Goal: Transaction & Acquisition: Complete application form

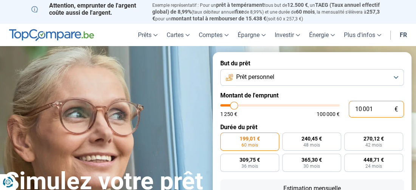
click at [376, 108] on input "10 001" at bounding box center [376, 109] width 55 height 17
type input "1 000"
type input "1250"
type input "100"
type input "1250"
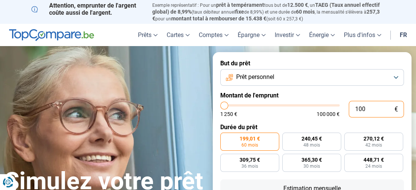
type input "10"
type input "1250"
type input "1"
type input "1250"
type input "0"
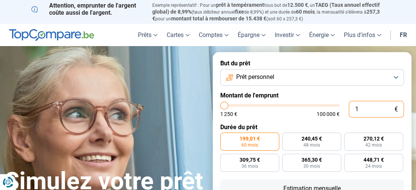
type input "1250"
type input "2"
type input "1250"
type input "25"
type input "1250"
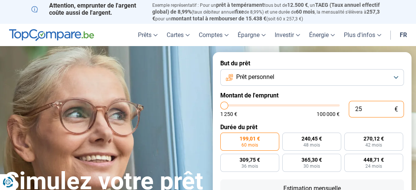
type input "250"
type input "1250"
type input "2 500"
type input "2500"
type input "25 000"
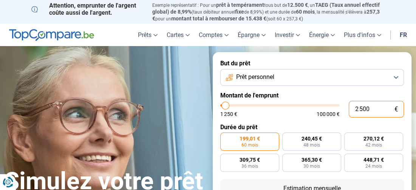
type input "25000"
radio input "false"
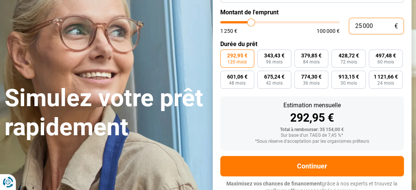
scroll to position [88, 0]
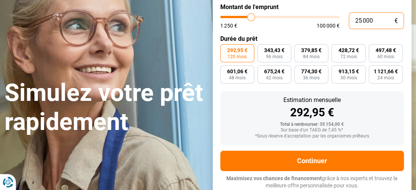
type input "78 750"
type input "78750"
click at [311, 16] on input "range" at bounding box center [280, 17] width 120 height 2
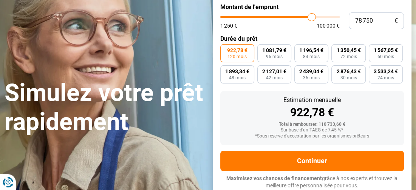
type input "58 000"
type input "58000"
click at [288, 16] on input "range" at bounding box center [280, 17] width 120 height 2
type input "44 250"
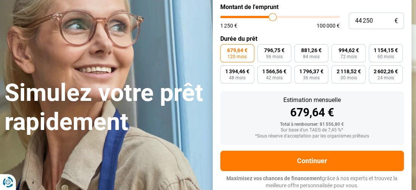
type input "44250"
click at [272, 16] on input "range" at bounding box center [280, 17] width 120 height 2
type input "35 250"
type input "35250"
click at [262, 16] on input "range" at bounding box center [280, 17] width 120 height 2
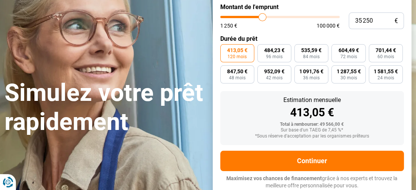
type input "28 250"
type input "28250"
click at [254, 16] on input "range" at bounding box center [280, 17] width 120 height 2
type input "22 250"
type input "22250"
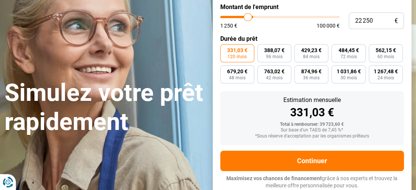
click at [248, 16] on input "range" at bounding box center [280, 17] width 120 height 2
click at [245, 16] on input "range" at bounding box center [280, 17] width 120 height 2
click at [248, 16] on input "range" at bounding box center [280, 17] width 120 height 2
type input "26 750"
type input "26750"
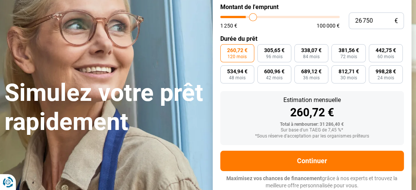
click at [252, 16] on input "range" at bounding box center [280, 17] width 120 height 2
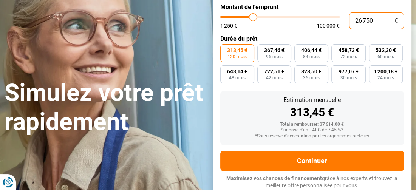
click at [373, 19] on input "26 750" at bounding box center [376, 20] width 55 height 17
type input "2 675"
type input "2750"
type input "267"
type input "1250"
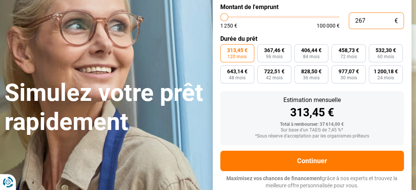
type input "26"
type input "1250"
type input "2"
type input "1250"
type input "25"
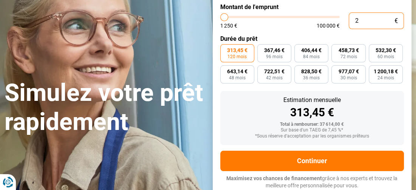
type input "1250"
type input "250"
type input "1250"
type input "2 500"
type input "2500"
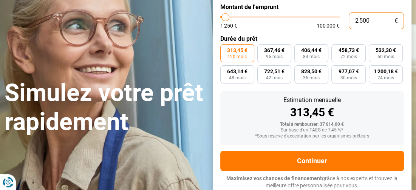
type input "25 000"
type input "25000"
type input "25 000"
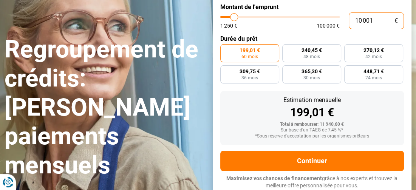
click at [379, 20] on input "10 001" at bounding box center [376, 20] width 55 height 17
type input "1 000"
type input "1250"
type input "100"
type input "1250"
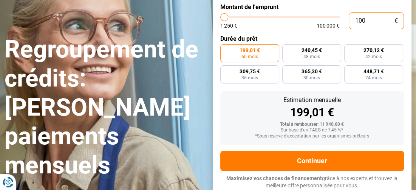
type input "10"
type input "1250"
type input "1"
type input "1250"
type input "0"
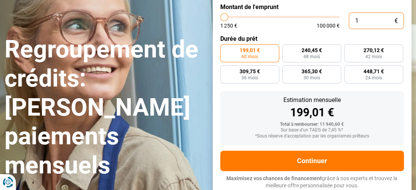
type input "1250"
type input "2"
type input "1250"
type input "25"
type input "1250"
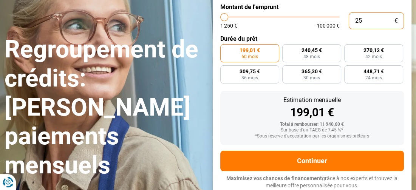
type input "250"
type input "1250"
type input "2 500"
type input "2500"
type input "25 000"
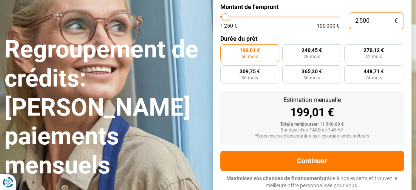
type input "25000"
radio input "false"
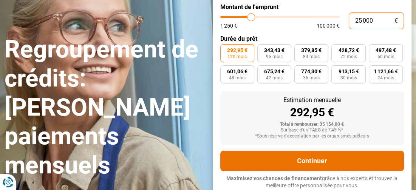
type input "25 000"
click at [251, 161] on button "Continuer" at bounding box center [312, 161] width 184 height 20
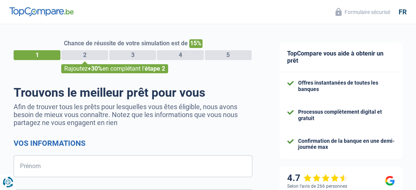
select select "32"
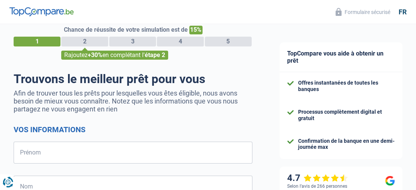
scroll to position [38, 0]
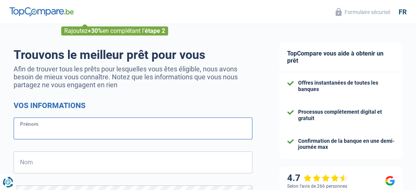
click at [67, 125] on input "Prénom" at bounding box center [133, 129] width 239 height 22
type input "BRUNA"
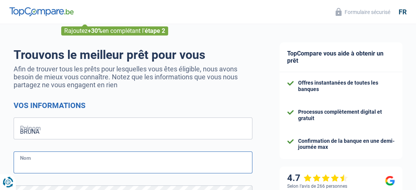
type input "GIRARDELLO"
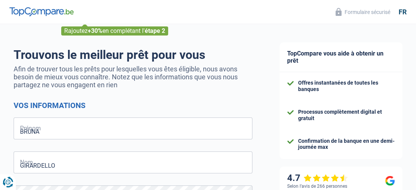
type input "496846431"
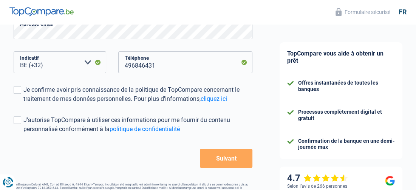
scroll to position [227, 0]
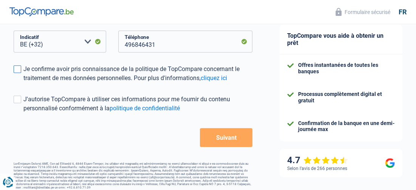
click at [17, 71] on span at bounding box center [18, 69] width 8 height 8
click at [23, 83] on input "Je confirme avoir pris connaissance de la politique de TopCompare concernant le…" at bounding box center [23, 83] width 0 height 0
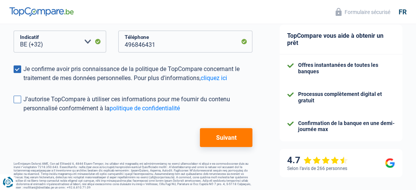
click at [17, 99] on span at bounding box center [18, 100] width 8 height 8
click at [23, 113] on input "J'autorise TopCompare à utiliser ces informations pour me fournir du contenu pe…" at bounding box center [23, 113] width 0 height 0
click at [218, 139] on button "Suivant" at bounding box center [226, 137] width 53 height 19
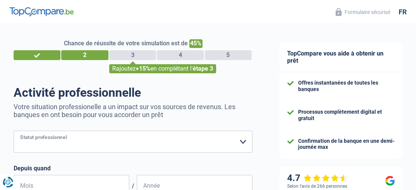
click at [243, 141] on select "Ouvrier Employé privé Employé public Invalide Indépendant Pensionné Chômeur Mut…" at bounding box center [133, 142] width 239 height 22
select select "publicEmployee"
click at [14, 131] on select "Ouvrier Employé privé Employé public Invalide Indépendant Pensionné Chômeur Mut…" at bounding box center [133, 142] width 239 height 22
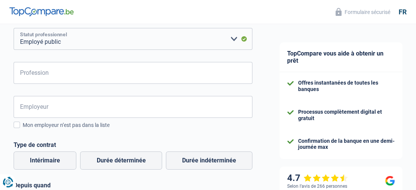
scroll to position [113, 0]
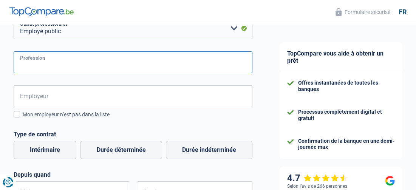
click at [25, 64] on input "Profession" at bounding box center [133, 62] width 239 height 22
type input "employee"
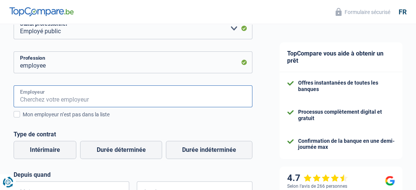
click at [59, 96] on input "Employeur" at bounding box center [133, 96] width 239 height 22
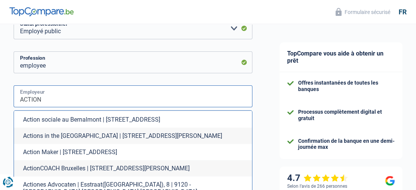
scroll to position [227, 0]
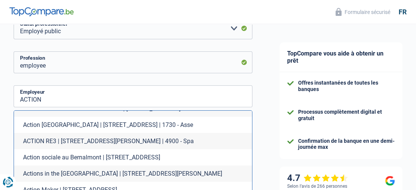
click at [105, 117] on li "Action Belgium | Gentsesteenweg, 120 | 1730 - Asse" at bounding box center [133, 125] width 238 height 16
type input "Action Belgium | Gentsesteenweg, 120 | 1730 - Asse"
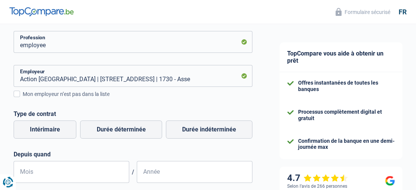
scroll to position [151, 0]
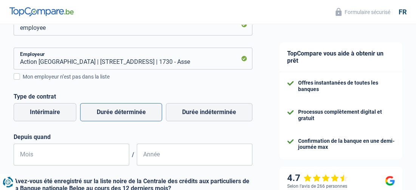
click at [126, 114] on label "Durée déterminée" at bounding box center [121, 112] width 82 height 18
click at [126, 114] on input "Durée déterminée" at bounding box center [121, 112] width 82 height 18
radio input "true"
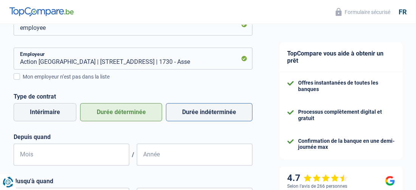
click at [220, 116] on label "Durée indéterminée" at bounding box center [209, 112] width 87 height 18
click at [220, 116] on input "Durée indéterminée" at bounding box center [209, 112] width 87 height 18
radio input "true"
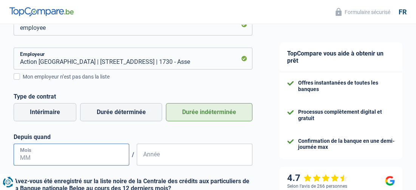
click at [25, 155] on input "Mois" at bounding box center [72, 155] width 116 height 22
type input "06"
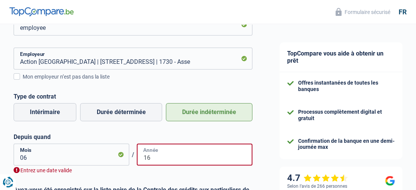
type input "1"
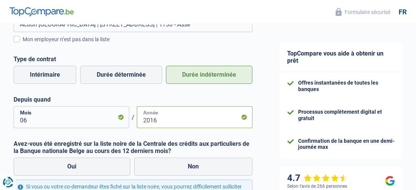
scroll to position [189, 0]
type input "2016"
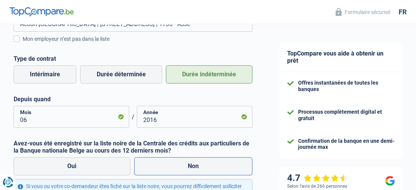
click at [191, 170] on label "Non" at bounding box center [193, 166] width 119 height 18
drag, startPoint x: 191, startPoint y: 170, endPoint x: 173, endPoint y: 173, distance: 18.7
click at [173, 173] on label "Non" at bounding box center [193, 166] width 119 height 18
click at [173, 173] on input "Non" at bounding box center [193, 166] width 119 height 18
radio input "true"
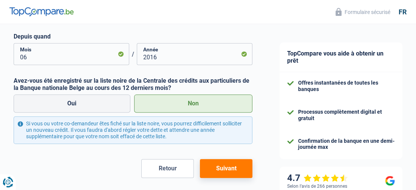
scroll to position [288, 0]
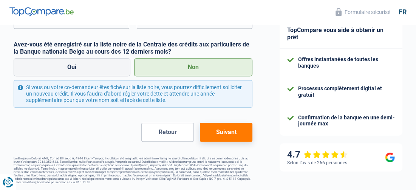
click at [227, 135] on button "Suivant" at bounding box center [226, 132] width 53 height 19
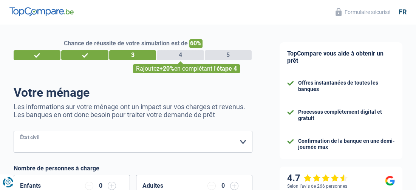
click at [244, 140] on select "Célibataire Marié(e) Cohabitant(e) légal(e) Divorcé(e) Veuf(ve) Séparé (de fait…" at bounding box center [133, 142] width 239 height 22
select select "divorced"
click at [14, 131] on select "Célibataire Marié(e) Cohabitant(e) légal(e) Divorcé(e) Veuf(ve) Séparé (de fait…" at bounding box center [133, 142] width 239 height 22
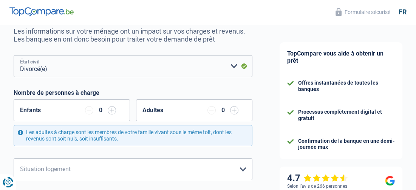
scroll to position [113, 0]
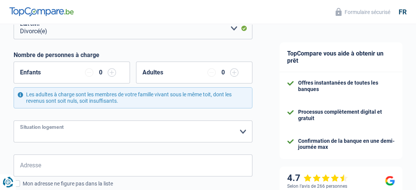
click at [243, 130] on select "Locataire Propriétaire avec prêt hypothécaire Propriétaire sans prêt hypothécai…" at bounding box center [133, 132] width 239 height 22
select select "rents"
click at [14, 121] on select "Locataire Propriétaire avec prêt hypothécaire Propriétaire sans prêt hypothécai…" at bounding box center [133, 132] width 239 height 22
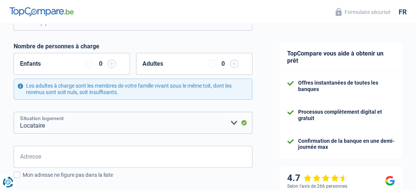
scroll to position [189, 0]
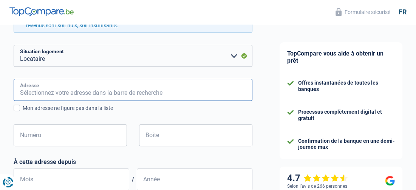
click at [113, 91] on input "Adresse" at bounding box center [133, 90] width 239 height 22
type input "RUE DE LA VERRERIE 161/23"
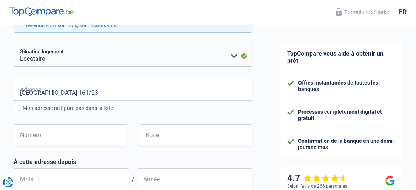
type input "Belgique"
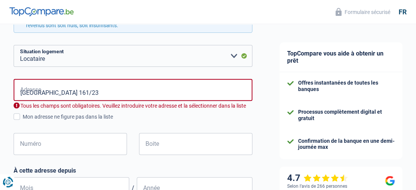
type input "Belgique"
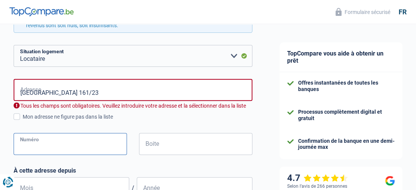
click at [39, 145] on input "Numéro" at bounding box center [70, 144] width 113 height 22
type input "2"
type input "161"
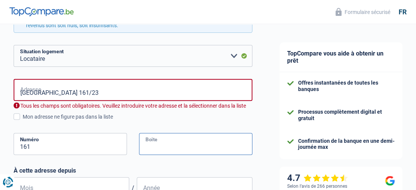
click at [187, 155] on div "Boite" at bounding box center [195, 150] width 125 height 34
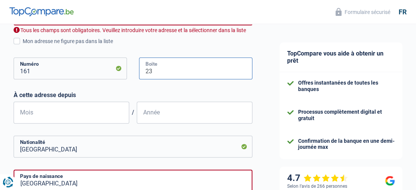
type input "23"
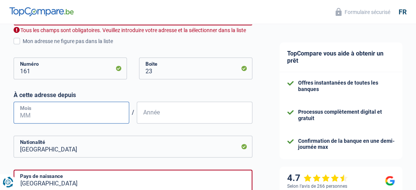
click at [62, 108] on input "Mois" at bounding box center [72, 113] width 116 height 22
type input "08"
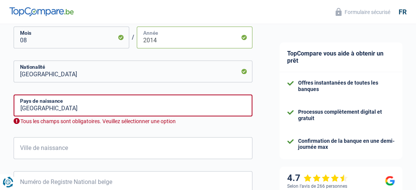
scroll to position [340, 0]
type input "2014"
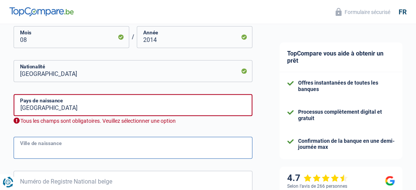
click at [110, 149] on input "Ville de naissance" at bounding box center [133, 148] width 239 height 22
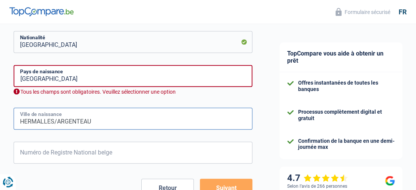
scroll to position [416, 0]
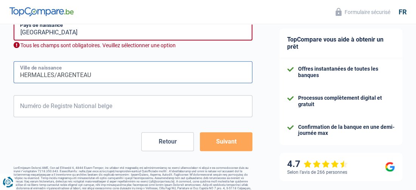
type input "HERMALLES/ARGENTEAU"
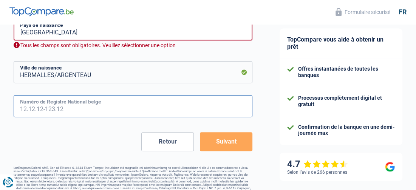
click at [63, 108] on input "Numéro de Registre National belge" at bounding box center [133, 106] width 239 height 22
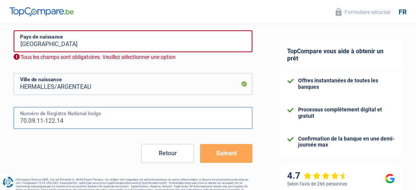
scroll to position [387, 0]
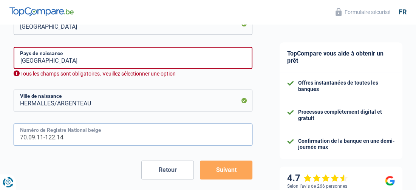
type input "70.09.11-122.14"
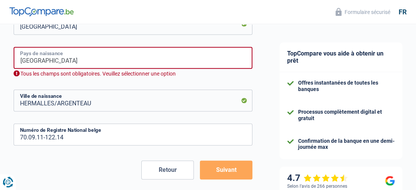
click at [99, 54] on input "Belgique" at bounding box center [133, 58] width 239 height 22
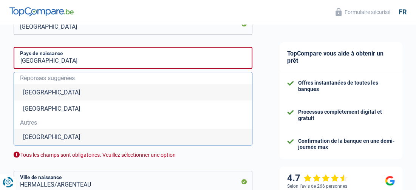
click at [47, 92] on li "Belgique" at bounding box center [133, 92] width 238 height 16
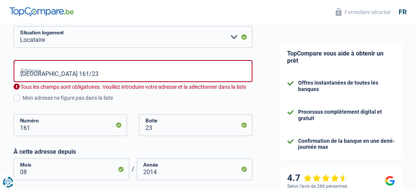
scroll to position [198, 0]
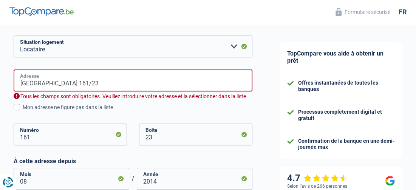
click at [146, 79] on input "RUE DE LA VERRERIE 161/23" at bounding box center [133, 81] width 239 height 22
click at [136, 77] on input "RUE DE LA VERRERIE 161/23" at bounding box center [133, 81] width 239 height 22
type input "Rue de la Verrerie, 4100, Seraing, BE"
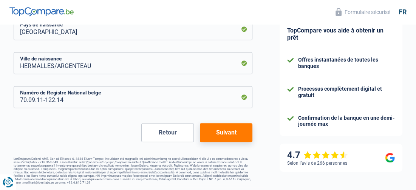
scroll to position [408, 0]
click at [239, 132] on button "Suivant" at bounding box center [226, 132] width 53 height 19
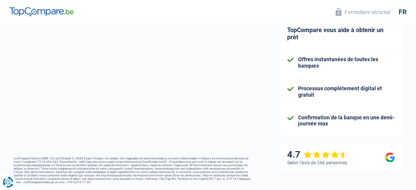
select select "netSalary"
select select "mealVouchers"
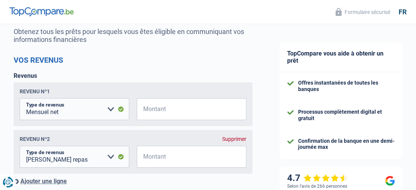
scroll to position [76, 0]
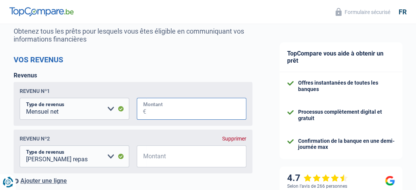
click at [152, 108] on input "Montant" at bounding box center [196, 109] width 100 height 22
type input "1.645"
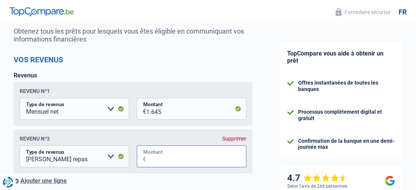
click at [185, 158] on input "Montant" at bounding box center [196, 156] width 100 height 22
type input "1"
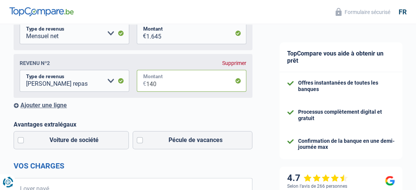
scroll to position [189, 0]
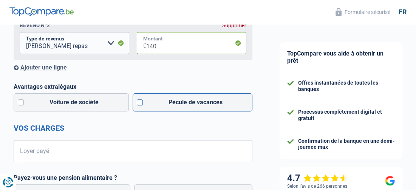
type input "140"
click at [141, 102] on label "Pécule de vacances" at bounding box center [193, 102] width 120 height 18
click at [141, 102] on input "Pécule de vacances" at bounding box center [193, 102] width 120 height 18
checkbox input "true"
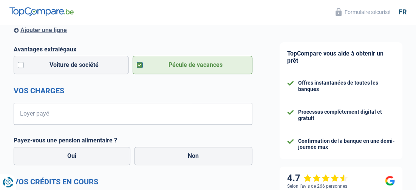
scroll to position [227, 0]
click at [42, 114] on input "Loyer payé" at bounding box center [137, 113] width 229 height 22
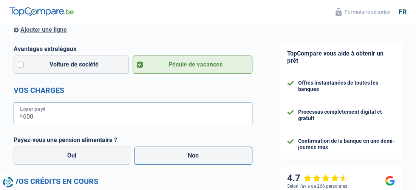
type input "600"
click at [145, 164] on label "Non" at bounding box center [193, 156] width 119 height 18
click at [145, 164] on input "Non" at bounding box center [193, 156] width 119 height 18
radio input "true"
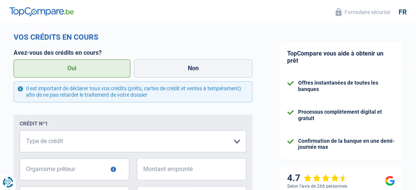
scroll to position [378, 0]
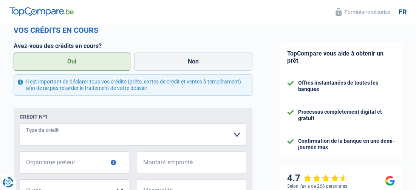
click at [237, 135] on select "Carte ou ouverture de crédit Prêt hypothécaire Vente à tempérament Prêt à tempé…" at bounding box center [133, 135] width 227 height 22
select select "creditConsolidation"
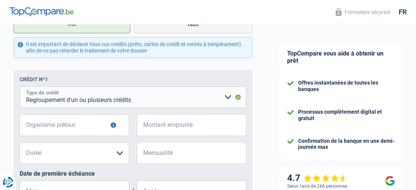
scroll to position [416, 0]
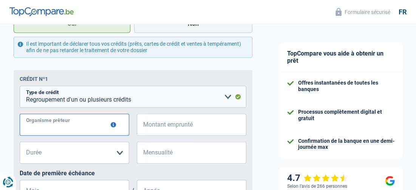
click at [79, 124] on input "Organisme prêteur" at bounding box center [75, 125] width 110 height 22
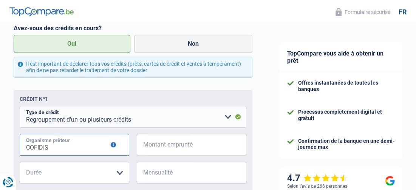
scroll to position [378, 0]
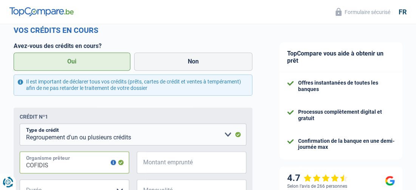
type input "COFIDIS"
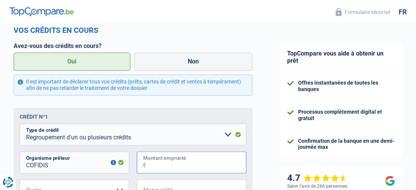
click at [164, 167] on input "Montant emprunté" at bounding box center [196, 163] width 100 height 22
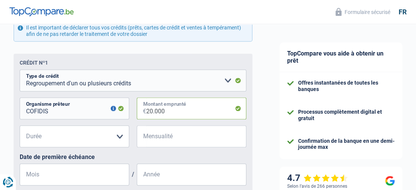
scroll to position [453, 0]
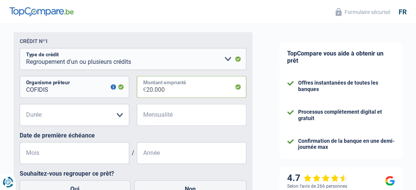
type input "20.000"
click at [119, 117] on select "12 mois 18 mois 24 mois 30 mois 36 mois 42 mois 48 mois 60 mois 72 mois 84 mois…" at bounding box center [75, 115] width 110 height 22
click at [120, 116] on select "12 mois 18 mois 24 mois 30 mois 36 mois 42 mois 48 mois 60 mois 72 mois 84 mois…" at bounding box center [75, 115] width 110 height 22
click at [67, 114] on select "12 mois 18 mois 24 mois 30 mois 36 mois 42 mois 48 mois 60 mois 72 mois 84 mois…" at bounding box center [75, 115] width 110 height 22
select select "84"
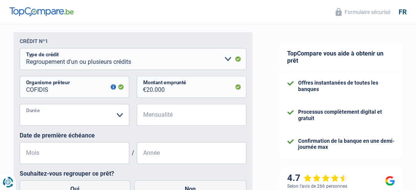
click at [20, 105] on select "12 mois 18 mois 24 mois 30 mois 36 mois 42 mois 48 mois 60 mois 72 mois 84 mois…" at bounding box center [75, 115] width 110 height 22
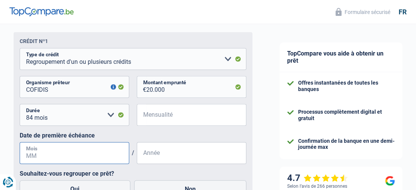
click at [55, 156] on input "Mois" at bounding box center [75, 153] width 110 height 22
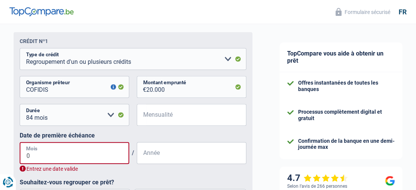
type input "06"
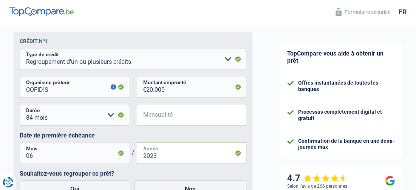
type input "2023"
click at [173, 117] on input "Mensualité" at bounding box center [196, 115] width 100 height 22
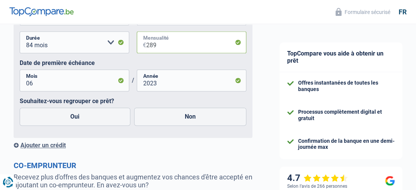
scroll to position [529, 0]
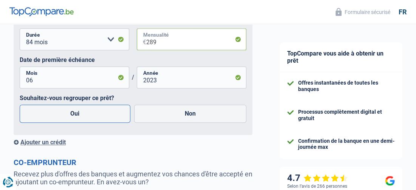
type input "289"
click at [116, 114] on label "Oui" at bounding box center [75, 114] width 111 height 18
click at [116, 114] on input "Oui" at bounding box center [75, 114] width 111 height 18
radio input "true"
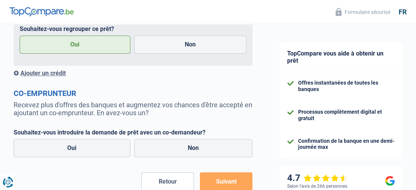
scroll to position [605, 0]
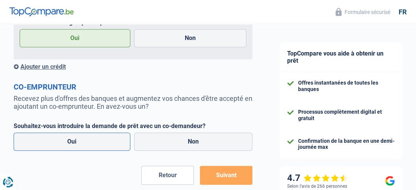
click at [95, 147] on label "Oui" at bounding box center [72, 142] width 117 height 18
click at [95, 147] on input "Oui" at bounding box center [72, 142] width 117 height 18
radio input "true"
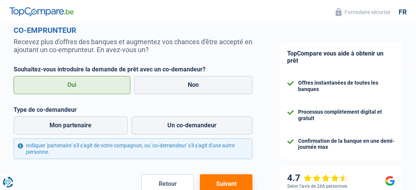
scroll to position [680, 0]
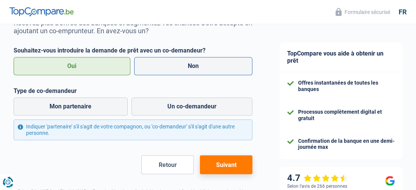
click at [186, 64] on label "Non" at bounding box center [193, 66] width 119 height 18
click at [186, 64] on input "Non" at bounding box center [193, 66] width 119 height 18
radio input "true"
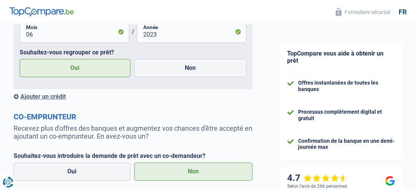
scroll to position [650, 0]
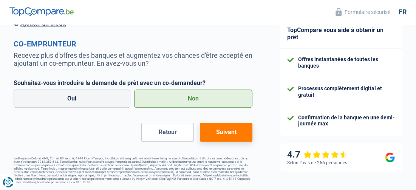
click at [233, 133] on button "Suivant" at bounding box center [226, 132] width 53 height 19
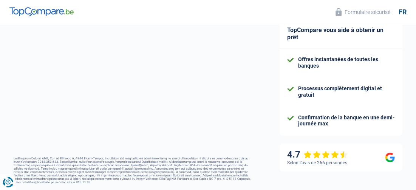
select select "refinancing"
select select "60"
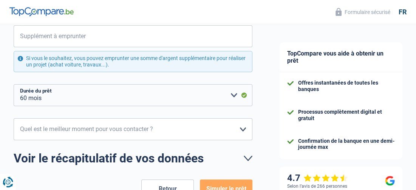
scroll to position [113, 0]
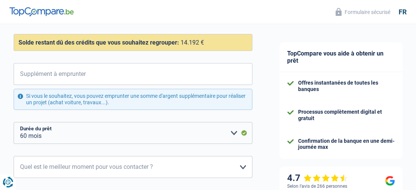
drag, startPoint x: 131, startPoint y: 63, endPoint x: 136, endPoint y: 61, distance: 5.3
click at [132, 63] on div "Confort maison: meubles, textile, peinture, électroménager, outillage non-profe…" at bounding box center [133, 89] width 239 height 110
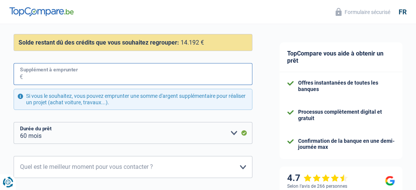
click at [128, 73] on input "Supplément à emprunter" at bounding box center [137, 74] width 229 height 22
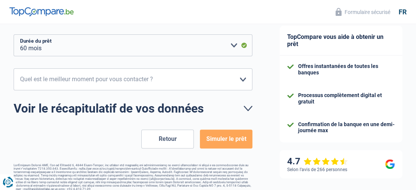
scroll to position [208, 0]
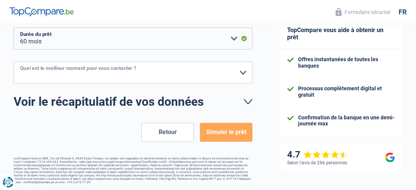
click at [241, 71] on select "10h-12h 12h-14h 14h-16h 16h-18h Veuillez sélectionner une option" at bounding box center [133, 73] width 239 height 22
select select "10-12"
click at [14, 62] on select "10h-12h 12h-14h 14h-16h 16h-18h Veuillez sélectionner une option" at bounding box center [133, 73] width 239 height 22
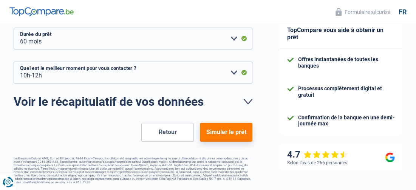
click at [220, 135] on button "Simuler le prêt" at bounding box center [226, 132] width 53 height 19
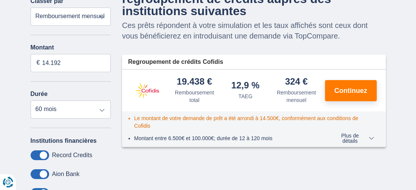
scroll to position [113, 0]
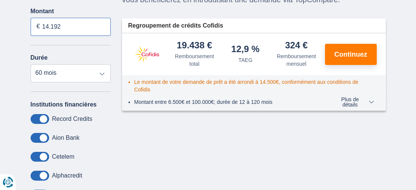
click at [68, 23] on input "14.192" at bounding box center [71, 27] width 80 height 18
click at [62, 23] on input "14.192" at bounding box center [71, 27] width 80 height 18
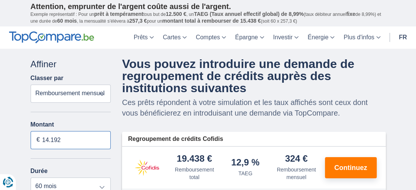
click at [63, 140] on input "14.192" at bounding box center [71, 140] width 80 height 18
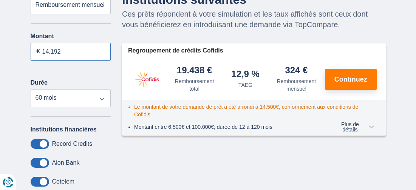
scroll to position [113, 0]
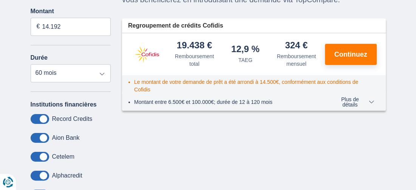
click at [372, 99] on span "Plus de détails" at bounding box center [353, 102] width 41 height 11
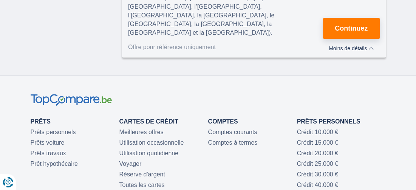
scroll to position [378, 0]
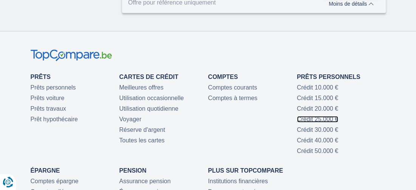
click at [322, 116] on link "Crédit 25.000 €" at bounding box center [317, 119] width 41 height 6
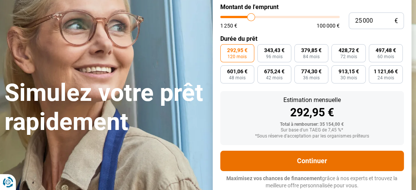
click at [328, 159] on button "Continuer" at bounding box center [312, 161] width 184 height 20
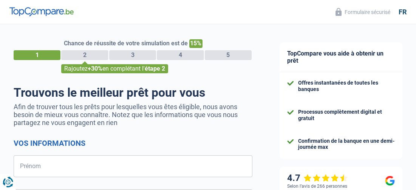
select select "32"
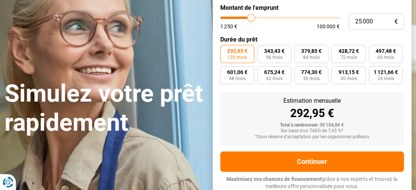
scroll to position [88, 0]
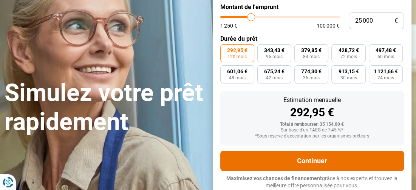
click at [331, 163] on button "Continuer" at bounding box center [312, 161] width 184 height 20
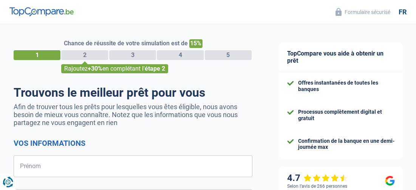
select select "32"
click at [178, 170] on input "Prénom" at bounding box center [133, 166] width 239 height 22
type input "BRUNA"
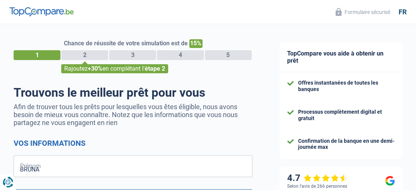
type input "GIRARDELLO"
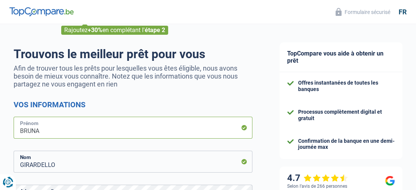
scroll to position [151, 0]
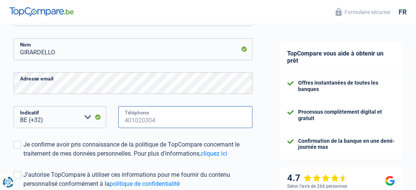
click at [147, 114] on input "Téléphone" at bounding box center [185, 117] width 134 height 22
type input "496846431"
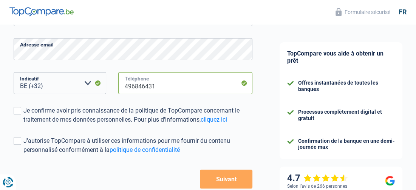
scroll to position [227, 0]
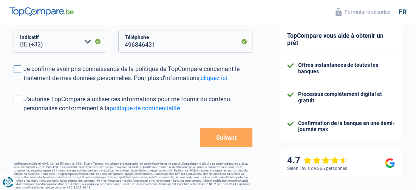
click at [16, 68] on span at bounding box center [18, 69] width 8 height 8
click at [23, 83] on input "Je confirme avoir pris connaissance de la politique de TopCompare concernant le…" at bounding box center [23, 83] width 0 height 0
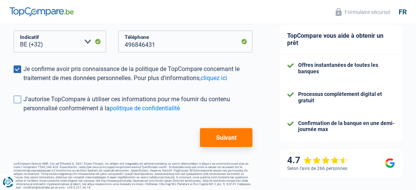
click at [15, 99] on span at bounding box center [18, 100] width 8 height 8
click at [23, 113] on input "J'autorise TopCompare à utiliser ces informations pour me fournir du contenu pe…" at bounding box center [23, 113] width 0 height 0
click at [230, 143] on button "Suivant" at bounding box center [226, 137] width 53 height 19
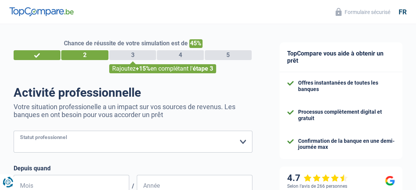
click at [243, 139] on select "Ouvrier Employé privé Employé public Invalide Indépendant Pensionné Chômeur Mut…" at bounding box center [133, 142] width 239 height 22
select select "privateEmployee"
click at [14, 131] on select "Ouvrier Employé privé Employé public Invalide Indépendant Pensionné Chômeur Mut…" at bounding box center [133, 142] width 239 height 22
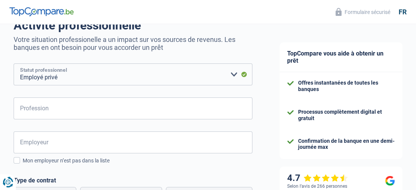
scroll to position [76, 0]
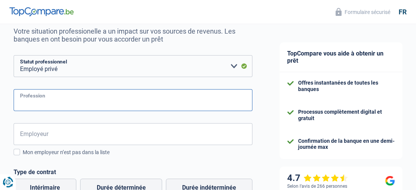
click at [64, 101] on input "Profession" at bounding box center [133, 100] width 239 height 22
type input "employee"
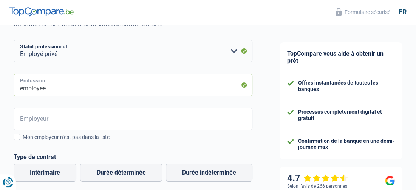
scroll to position [113, 0]
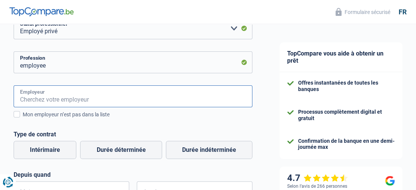
click at [40, 96] on input "Employeur" at bounding box center [133, 96] width 239 height 22
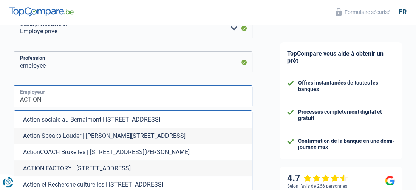
scroll to position [302, 0]
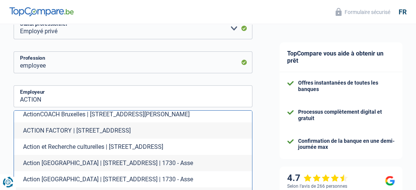
click at [163, 155] on li "Action Belgium | Gentsesteenweg, 120 | 1730 - Asse" at bounding box center [133, 163] width 238 height 16
type input "Action Belgium | Gentsesteenweg, 120 | 1730 - Asse"
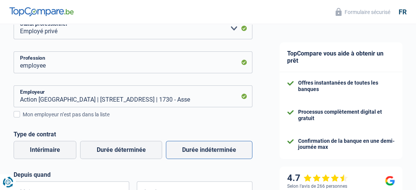
click at [210, 151] on label "Durée indéterminée" at bounding box center [209, 150] width 87 height 18
click at [210, 151] on input "Durée indéterminée" at bounding box center [209, 150] width 87 height 18
radio input "true"
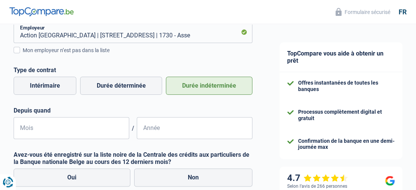
scroll to position [189, 0]
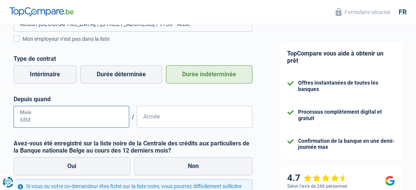
click at [49, 119] on input "Mois" at bounding box center [72, 117] width 116 height 22
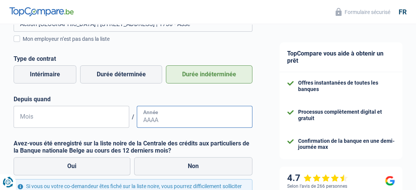
type input "06"
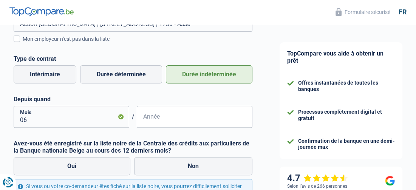
click at [197, 119] on input "Année" at bounding box center [195, 117] width 116 height 22
type input "2016"
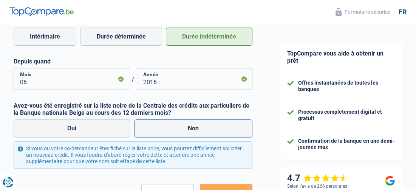
click at [214, 128] on label "Non" at bounding box center [193, 128] width 119 height 18
click at [214, 128] on input "Non" at bounding box center [193, 128] width 119 height 18
radio input "true"
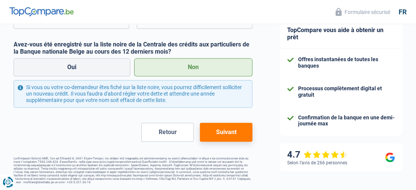
scroll to position [288, 0]
click at [214, 133] on button "Suivant" at bounding box center [226, 132] width 53 height 19
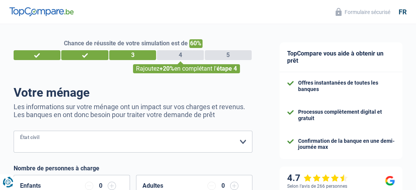
click at [242, 142] on select "Célibataire Marié(e) Cohabitant(e) légal(e) Divorcé(e) Veuf(ve) Séparé (de fait…" at bounding box center [133, 142] width 239 height 22
select select "divorced"
click at [14, 131] on select "Célibataire Marié(e) Cohabitant(e) légal(e) Divorcé(e) Veuf(ve) Séparé (de fait…" at bounding box center [133, 142] width 239 height 22
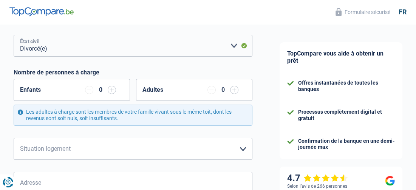
scroll to position [113, 0]
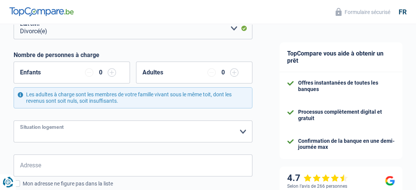
click at [240, 128] on select "Locataire Propriétaire avec prêt hypothécaire Propriétaire sans prêt hypothécai…" at bounding box center [133, 132] width 239 height 22
select select "rents"
click at [14, 121] on select "Locataire Propriétaire avec prêt hypothécaire Propriétaire sans prêt hypothécai…" at bounding box center [133, 132] width 239 height 22
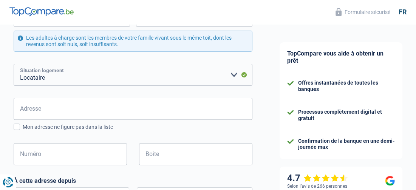
scroll to position [189, 0]
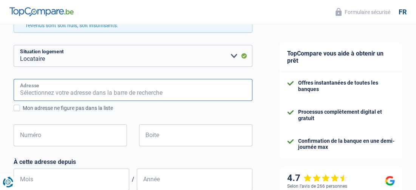
click at [100, 91] on input "Adresse" at bounding box center [133, 90] width 239 height 22
type input "Rue de la Verrerie, 4100, Seraing, BE"
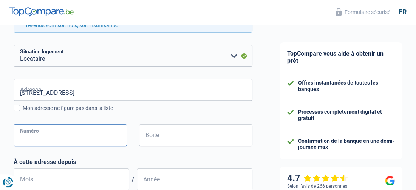
type input "161"
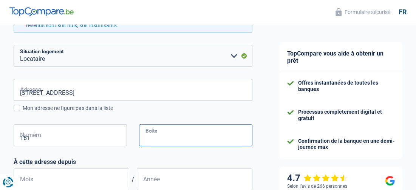
type input "23"
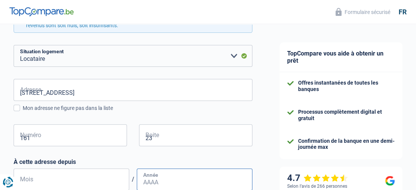
type input "08"
type input "2014"
type input "Belgique"
type input "HERMALLES/ARGENTEAU"
type input "70.09.11-122.14"
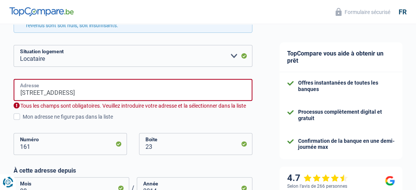
scroll to position [198, 0]
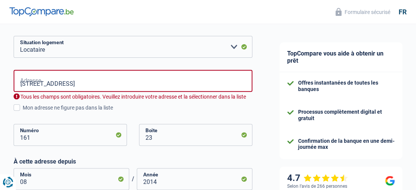
type input "Belgique"
click at [124, 84] on input "Rue de la Verrerie, 4100, Seraing, BE" at bounding box center [133, 81] width 239 height 22
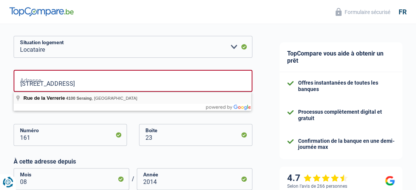
type input "Rue de la Verrerie, 4100, Seraing, BE"
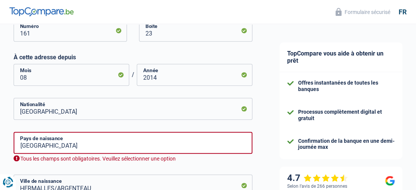
scroll to position [311, 0]
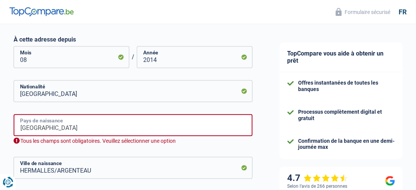
click at [108, 122] on input "Belgique" at bounding box center [133, 125] width 239 height 22
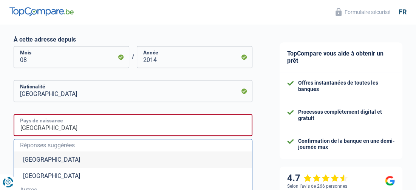
click at [70, 121] on input "Belgique" at bounding box center [133, 125] width 239 height 22
click at [43, 155] on li "Belgique" at bounding box center [133, 160] width 238 height 16
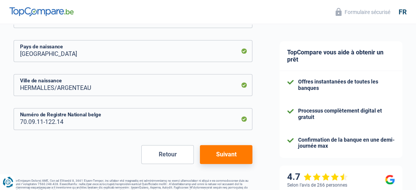
scroll to position [387, 0]
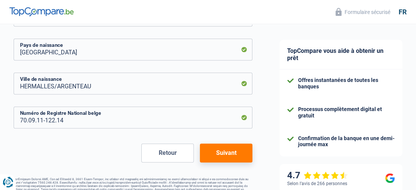
click at [231, 155] on button "Suivant" at bounding box center [226, 153] width 53 height 19
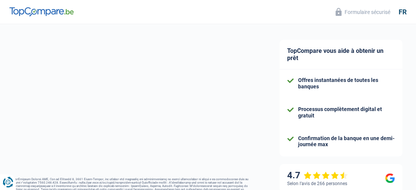
select select "netSalary"
select select "mealVouchers"
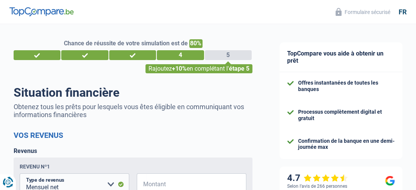
scroll to position [38, 0]
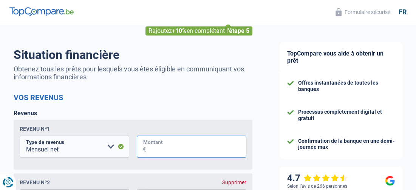
click at [175, 142] on input "Montant" at bounding box center [196, 147] width 100 height 22
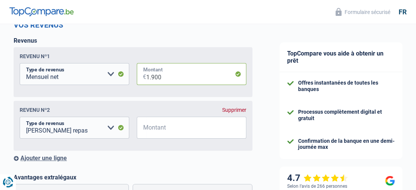
scroll to position [113, 0]
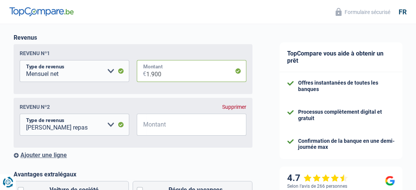
type input "1.900"
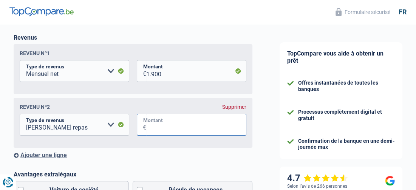
click at [207, 122] on input "Montant" at bounding box center [196, 125] width 100 height 22
click at [173, 130] on input "140" at bounding box center [196, 125] width 100 height 22
type input "1"
click at [157, 130] on input "140" at bounding box center [196, 125] width 100 height 22
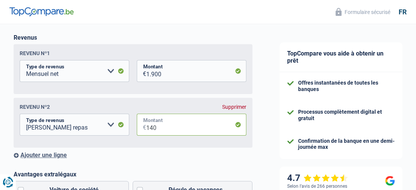
click at [157, 130] on input "140" at bounding box center [196, 125] width 100 height 22
type input "140"
type input "600"
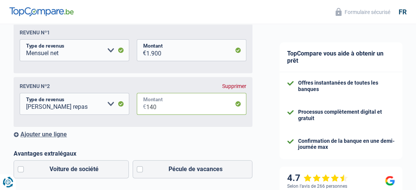
scroll to position [189, 0]
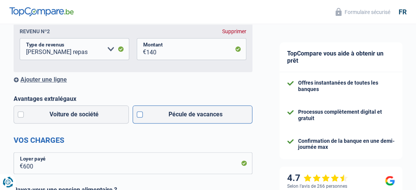
click at [137, 114] on label "Pécule de vacances" at bounding box center [193, 114] width 120 height 18
click at [137, 114] on input "Pécule de vacances" at bounding box center [193, 114] width 120 height 18
checkbox input "true"
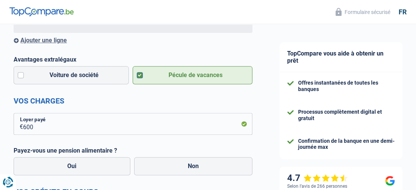
scroll to position [265, 0]
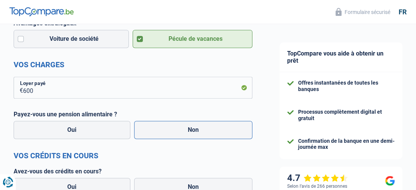
click at [231, 132] on label "Non" at bounding box center [193, 130] width 119 height 18
click at [231, 132] on input "Non" at bounding box center [193, 130] width 119 height 18
radio input "true"
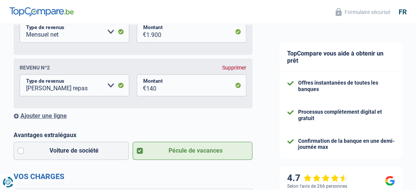
scroll to position [151, 0]
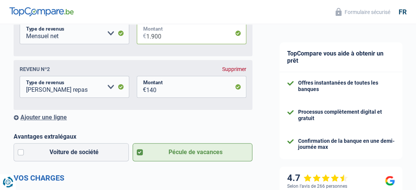
click at [166, 36] on input "1.900" at bounding box center [196, 33] width 100 height 22
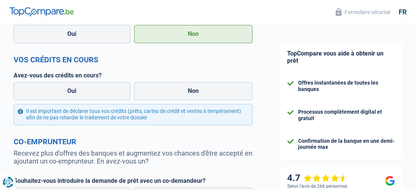
scroll to position [378, 0]
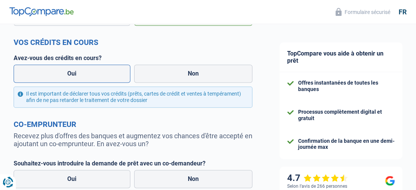
type input "1.645"
click at [96, 76] on label "Oui" at bounding box center [72, 74] width 117 height 18
click at [96, 76] on input "Oui" at bounding box center [72, 74] width 117 height 18
radio input "true"
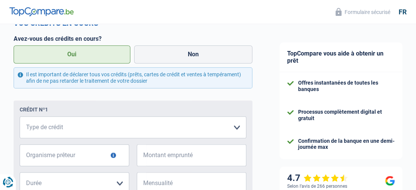
scroll to position [416, 0]
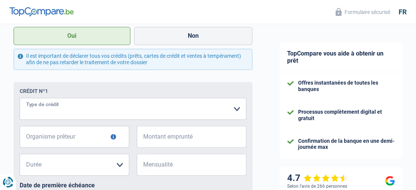
click at [236, 108] on select "Carte ou ouverture de crédit Prêt hypothécaire Vente à tempérament Prêt à tempé…" at bounding box center [133, 109] width 227 height 22
select select "cardOrCredit"
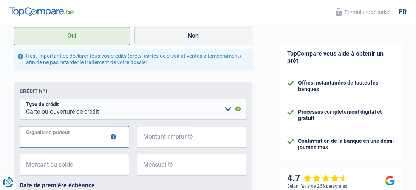
click at [82, 135] on input "Organisme prêteur" at bounding box center [75, 137] width 110 height 22
type input "COFIDIS"
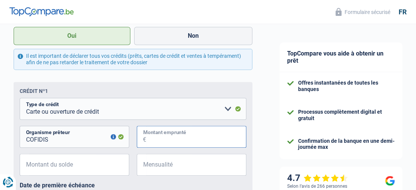
click at [175, 139] on input "Montant emprunté" at bounding box center [196, 137] width 100 height 22
type input "22.000"
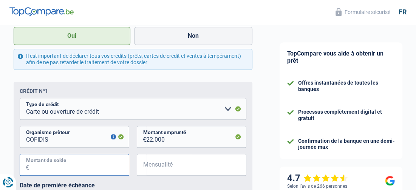
click at [77, 166] on input "Montant du solde" at bounding box center [79, 165] width 100 height 22
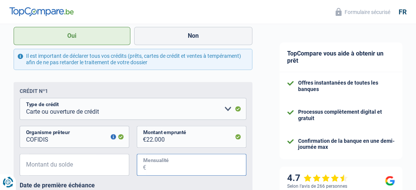
click at [157, 162] on input "Mensualité" at bounding box center [196, 165] width 100 height 22
type input "2"
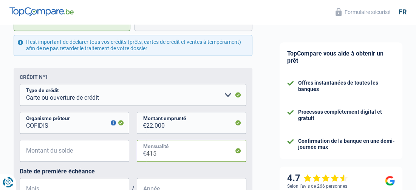
scroll to position [453, 0]
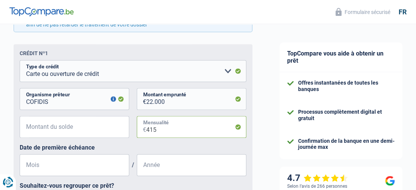
type input "415"
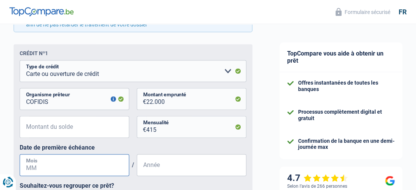
click at [67, 169] on input "Mois" at bounding box center [75, 165] width 110 height 22
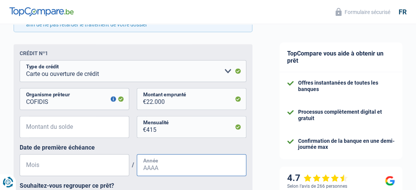
type input "06"
click at [191, 168] on input "Année" at bounding box center [192, 165] width 110 height 22
type input "2023"
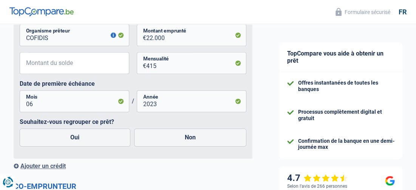
scroll to position [567, 0]
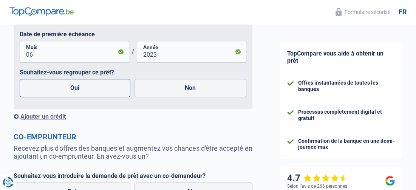
click at [116, 90] on label "Oui" at bounding box center [75, 88] width 111 height 18
click at [116, 90] on input "Oui" at bounding box center [75, 88] width 111 height 18
radio input "true"
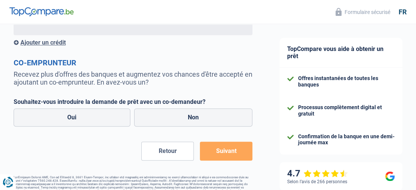
scroll to position [642, 0]
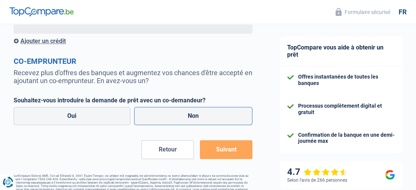
click at [208, 117] on label "Non" at bounding box center [193, 116] width 119 height 18
click at [208, 117] on input "Non" at bounding box center [193, 116] width 119 height 18
radio input "true"
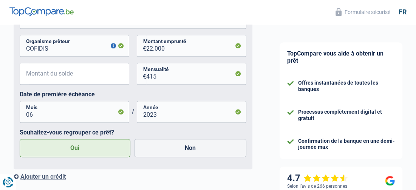
scroll to position [491, 0]
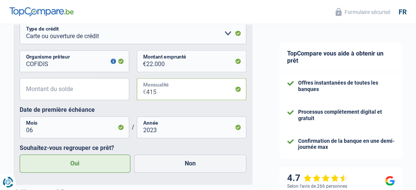
click at [167, 91] on input "415" at bounding box center [196, 89] width 100 height 22
click at [168, 65] on input "22.000" at bounding box center [196, 61] width 100 height 22
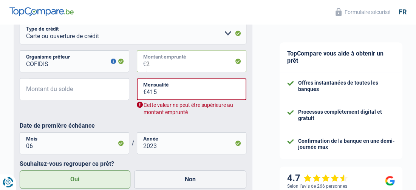
type input "20.000"
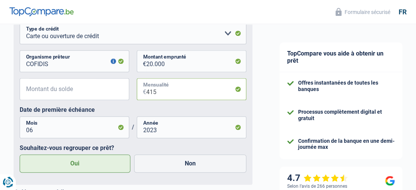
click at [164, 94] on input "415" at bounding box center [196, 89] width 100 height 22
type input "4"
type input "289"
click at [110, 88] on input "Montant du solde" at bounding box center [79, 89] width 100 height 22
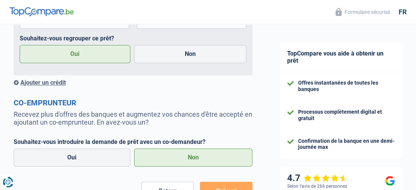
scroll to position [529, 0]
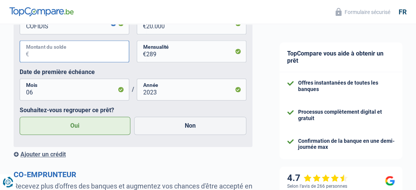
click at [79, 53] on input "Montant du solde" at bounding box center [79, 51] width 100 height 22
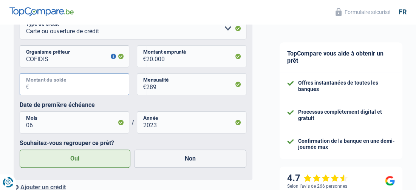
scroll to position [453, 0]
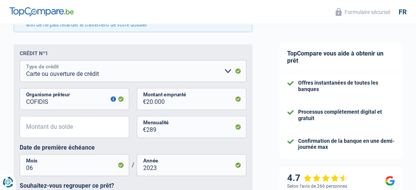
click at [226, 70] on select "Carte ou ouverture de crédit Prêt hypothécaire Vente à tempérament Prêt à tempé…" at bounding box center [133, 71] width 227 height 22
select select "creditConsolidation"
click at [20, 62] on select "Carte ou ouverture de crédit Prêt hypothécaire Vente à tempérament Prêt à tempé…" at bounding box center [133, 71] width 227 height 22
click at [56, 126] on select "12 mois 18 mois 24 mois 30 mois 36 mois 42 mois 48 mois 60 mois 72 mois 84 mois…" at bounding box center [75, 127] width 110 height 22
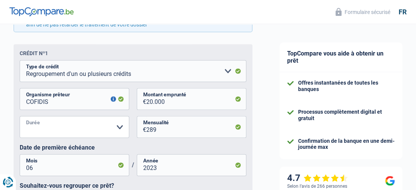
click at [119, 128] on select "12 mois 18 mois 24 mois 30 mois 36 mois 42 mois 48 mois 60 mois 72 mois 84 mois…" at bounding box center [75, 127] width 110 height 22
select select "84"
click at [20, 118] on select "12 mois 18 mois 24 mois 30 mois 36 mois 42 mois 48 mois 60 mois 72 mois 84 mois…" at bounding box center [75, 127] width 110 height 22
click at [65, 130] on select "12 mois 18 mois 24 mois 30 mois 36 mois 42 mois 48 mois 60 mois 72 mois 84 mois…" at bounding box center [75, 127] width 110 height 22
click at [37, 132] on select "12 mois 18 mois 24 mois 30 mois 36 mois 42 mois 48 mois 60 mois 72 mois 84 mois…" at bounding box center [75, 127] width 110 height 22
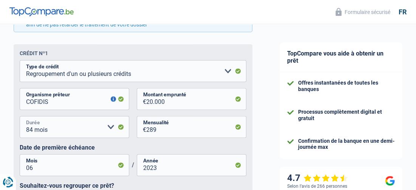
drag, startPoint x: 37, startPoint y: 132, endPoint x: 37, endPoint y: 140, distance: 7.9
click at [37, 141] on div "12 mois 18 mois 24 mois 30 mois 36 mois 42 mois 48 mois 60 mois 72 mois 84 mois…" at bounding box center [133, 130] width 227 height 28
drag, startPoint x: 19, startPoint y: 143, endPoint x: 21, endPoint y: 139, distance: 4.6
drag, startPoint x: 21, startPoint y: 139, endPoint x: 7, endPoint y: 105, distance: 36.1
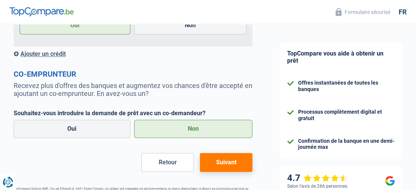
scroll to position [662, 0]
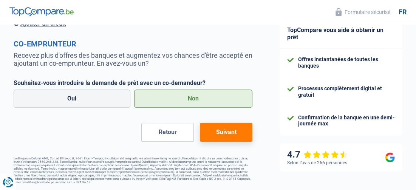
click at [235, 131] on button "Suivant" at bounding box center [226, 132] width 53 height 19
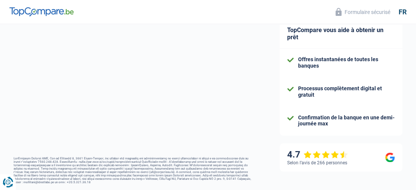
select select "refinancing"
select select "60"
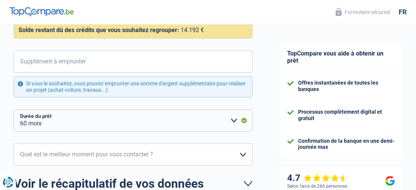
scroll to position [113, 0]
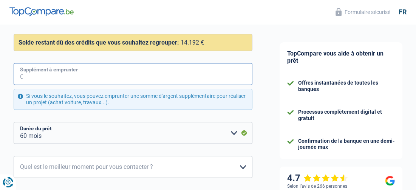
click at [38, 73] on input "Supplément à emprunter" at bounding box center [137, 74] width 229 height 22
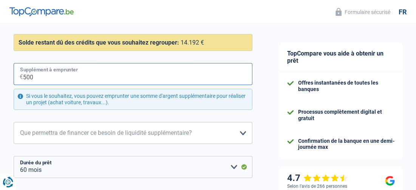
type input "5.000"
select select "84"
type input "5.000"
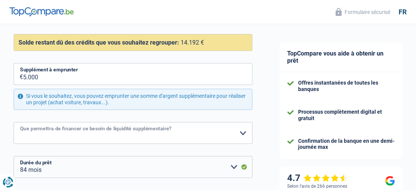
click at [244, 131] on select "Confort maison: meubles, textile, peinture, électroménager, outillage non-profe…" at bounding box center [133, 133] width 239 height 22
select select "medical"
click at [14, 122] on select "Confort maison: meubles, textile, peinture, électroménager, outillage non-profe…" at bounding box center [133, 133] width 239 height 22
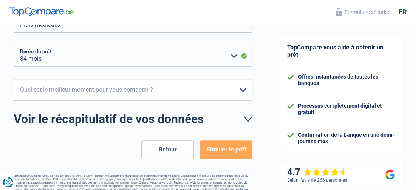
scroll to position [227, 0]
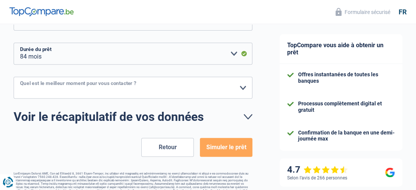
click at [243, 87] on select "10h-12h 12h-14h 14h-16h 16h-18h Veuillez sélectionner une option" at bounding box center [133, 88] width 239 height 22
select select "10-12"
click at [14, 77] on select "10h-12h 12h-14h 14h-16h 16h-18h Veuillez sélectionner une option" at bounding box center [133, 88] width 239 height 22
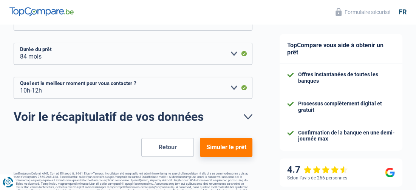
click at [230, 149] on button "Simuler le prêt" at bounding box center [226, 147] width 53 height 19
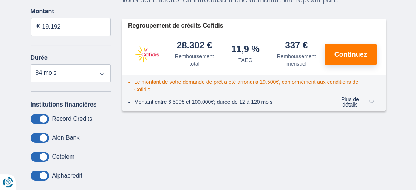
scroll to position [113, 0]
click at [102, 71] on select "12 mois 18 mois 24 mois 30 mois 36 mois 42 mois 48 mois 60 mois 72 mois 84 mois" at bounding box center [71, 73] width 80 height 18
click at [71, 157] on label "Cetelem" at bounding box center [63, 156] width 23 height 7
click at [70, 155] on label "Cetelem" at bounding box center [63, 156] width 23 height 7
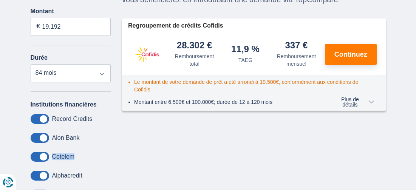
click at [70, 155] on label "Cetelem" at bounding box center [63, 156] width 23 height 7
drag, startPoint x: 70, startPoint y: 155, endPoint x: 44, endPoint y: 155, distance: 26.1
click at [44, 155] on span at bounding box center [40, 157] width 19 height 10
click at [0, 0] on input "checkbox" at bounding box center [0, 0] width 0 height 0
click at [46, 158] on span at bounding box center [40, 157] width 19 height 10
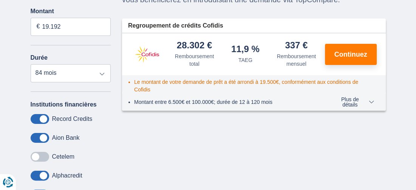
click at [0, 0] on input "checkbox" at bounding box center [0, 0] width 0 height 0
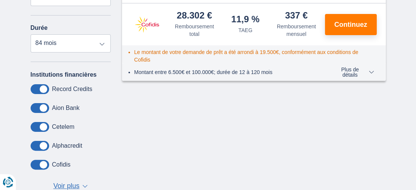
scroll to position [189, 0]
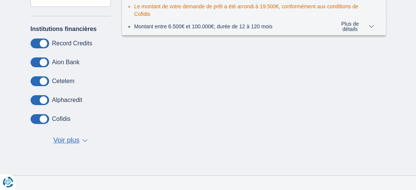
click at [83, 139] on span "▼" at bounding box center [84, 140] width 5 height 3
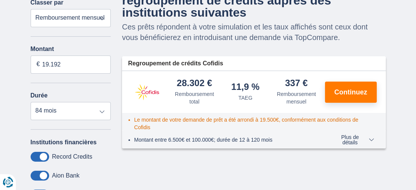
scroll to position [0, 0]
